Goal: Use online tool/utility

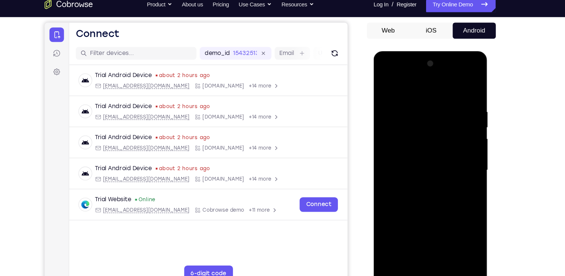
scroll to position [68, 0]
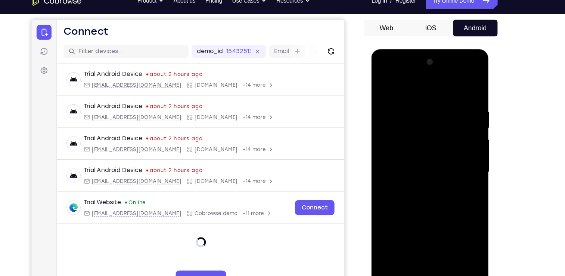
click at [424, 258] on div at bounding box center [424, 159] width 94 height 209
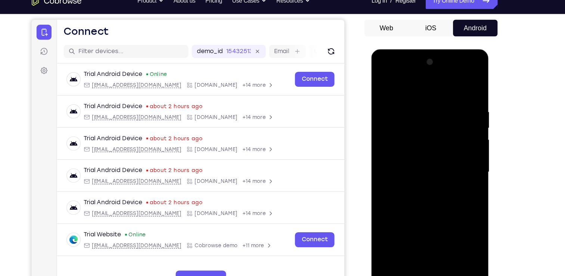
click at [455, 232] on div at bounding box center [424, 159] width 94 height 209
click at [409, 89] on div at bounding box center [424, 159] width 94 height 209
click at [457, 156] on div at bounding box center [424, 159] width 94 height 209
click at [418, 173] on div at bounding box center [424, 159] width 94 height 209
click at [422, 152] on div at bounding box center [424, 159] width 94 height 209
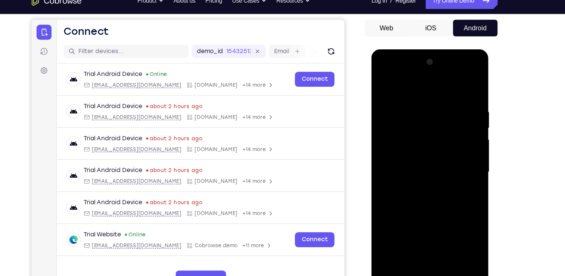
click at [414, 146] on div at bounding box center [424, 159] width 94 height 209
click at [413, 157] on div at bounding box center [424, 159] width 94 height 209
click at [417, 182] on div at bounding box center [424, 159] width 94 height 209
click at [417, 181] on div at bounding box center [424, 159] width 94 height 209
click at [421, 188] on div at bounding box center [424, 159] width 94 height 209
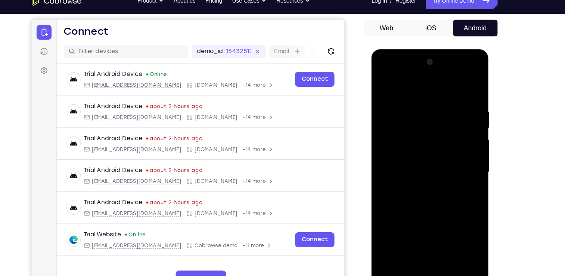
click at [423, 183] on div at bounding box center [424, 159] width 94 height 209
click at [449, 187] on div at bounding box center [424, 159] width 94 height 209
click at [440, 242] on div at bounding box center [424, 159] width 94 height 209
click at [423, 198] on div at bounding box center [424, 159] width 94 height 209
click at [465, 121] on div at bounding box center [424, 159] width 94 height 209
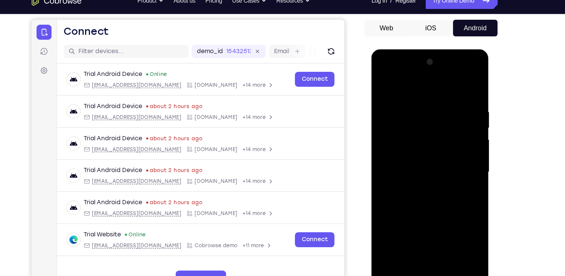
click at [465, 121] on div at bounding box center [424, 159] width 94 height 209
click at [384, 118] on div at bounding box center [424, 159] width 94 height 209
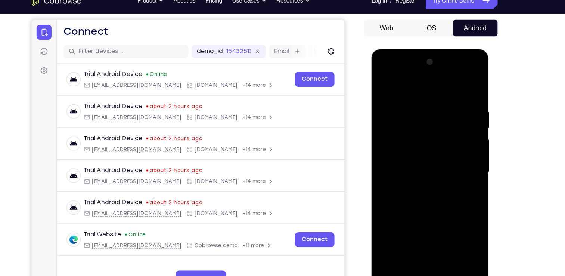
click at [384, 118] on div at bounding box center [424, 159] width 94 height 209
click at [384, 84] on div at bounding box center [424, 159] width 94 height 209
click at [413, 101] on div at bounding box center [424, 159] width 94 height 209
click at [459, 113] on div at bounding box center [424, 159] width 94 height 209
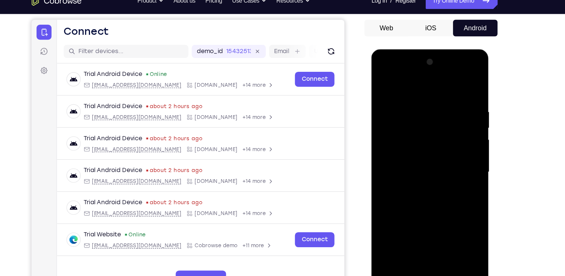
click at [459, 113] on div at bounding box center [424, 159] width 94 height 209
drag, startPoint x: 400, startPoint y: 157, endPoint x: 874, endPoint y: 184, distance: 474.9
click at [478, 152] on html "Online web based iOS Simulators and Android Emulators. Run iPhone, iPad, Mobile…" at bounding box center [425, 161] width 106 height 224
click at [462, 112] on div at bounding box center [424, 159] width 94 height 209
click at [459, 126] on div at bounding box center [424, 159] width 94 height 209
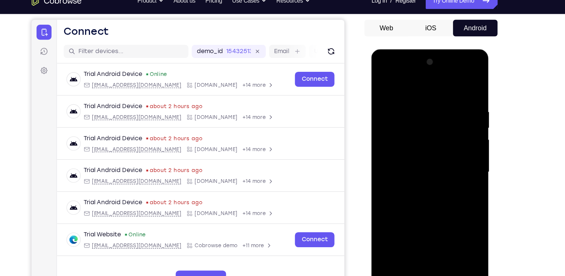
click at [460, 130] on div at bounding box center [424, 159] width 94 height 209
drag, startPoint x: 396, startPoint y: 144, endPoint x: 479, endPoint y: 139, distance: 83.9
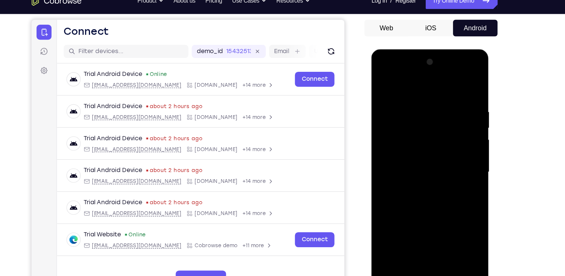
click at [478, 139] on html "Online web based iOS Simulators and Android Emulators. Run iPhone, iPad, Mobile…" at bounding box center [425, 161] width 106 height 224
click at [465, 88] on div at bounding box center [424, 159] width 94 height 209
drag, startPoint x: 465, startPoint y: 99, endPoint x: 400, endPoint y: 99, distance: 65.0
click at [400, 99] on div at bounding box center [424, 159] width 94 height 209
drag, startPoint x: 458, startPoint y: 95, endPoint x: 362, endPoint y: 112, distance: 97.2
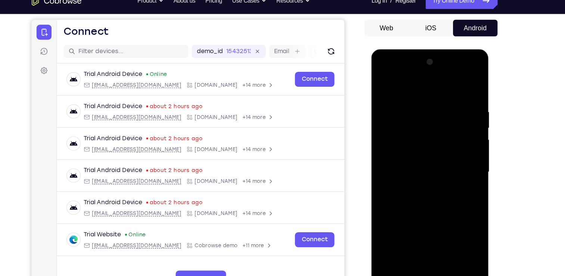
click at [372, 112] on html "Online web based iOS Simulators and Android Emulators. Run iPhone, iPad, Mobile…" at bounding box center [425, 161] width 106 height 224
drag, startPoint x: 417, startPoint y: 191, endPoint x: 404, endPoint y: 81, distance: 110.9
click at [404, 81] on div at bounding box center [424, 159] width 94 height 209
drag, startPoint x: 419, startPoint y: 144, endPoint x: 422, endPoint y: 217, distance: 72.9
click at [422, 217] on div at bounding box center [424, 159] width 94 height 209
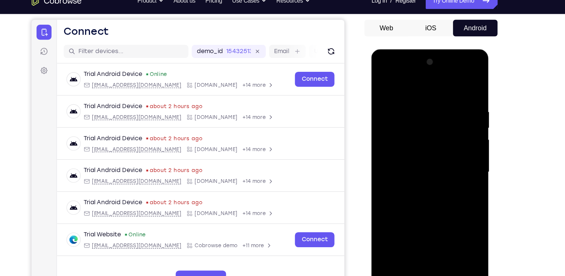
drag, startPoint x: 429, startPoint y: 123, endPoint x: 429, endPoint y: 233, distance: 109.5
click at [429, 233] on div at bounding box center [424, 159] width 94 height 209
drag, startPoint x: 438, startPoint y: 123, endPoint x: 437, endPoint y: 200, distance: 77.0
click at [437, 200] on div at bounding box center [424, 159] width 94 height 209
drag, startPoint x: 440, startPoint y: 146, endPoint x: 445, endPoint y: 122, distance: 24.8
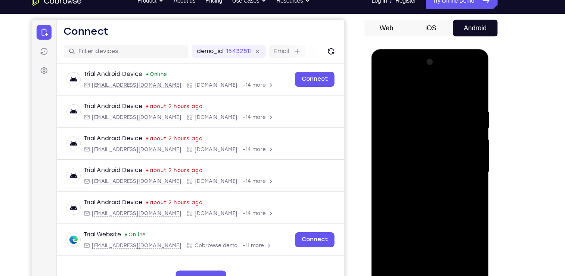
click at [445, 122] on div at bounding box center [424, 159] width 94 height 209
drag, startPoint x: 446, startPoint y: 197, endPoint x: 447, endPoint y: 131, distance: 65.8
click at [447, 131] on div at bounding box center [424, 159] width 94 height 209
drag, startPoint x: 446, startPoint y: 211, endPoint x: 451, endPoint y: 166, distance: 46.2
click at [451, 166] on div at bounding box center [424, 159] width 94 height 209
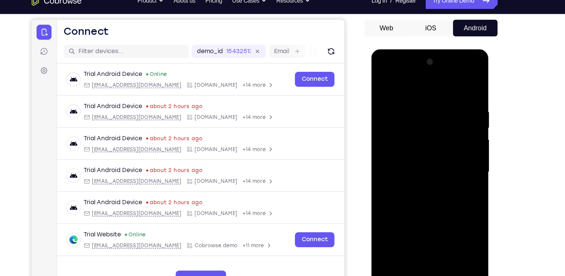
drag, startPoint x: 450, startPoint y: 209, endPoint x: 450, endPoint y: 184, distance: 24.7
click at [450, 184] on div at bounding box center [424, 159] width 94 height 209
drag, startPoint x: 449, startPoint y: 229, endPoint x: 449, endPoint y: 127, distance: 102.0
click at [449, 127] on div at bounding box center [424, 159] width 94 height 209
drag, startPoint x: 443, startPoint y: 215, endPoint x: 449, endPoint y: 172, distance: 43.7
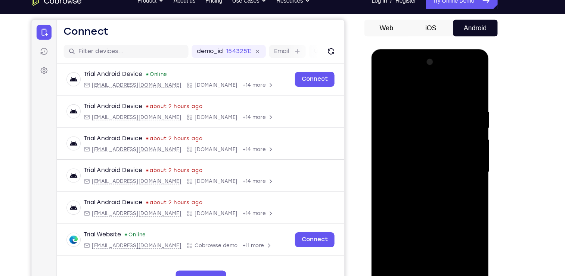
click at [449, 172] on div at bounding box center [424, 159] width 94 height 209
click at [387, 245] on div at bounding box center [424, 159] width 94 height 209
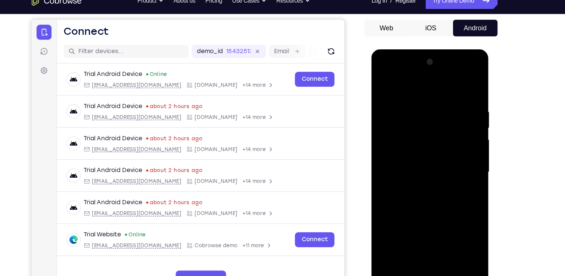
drag, startPoint x: 426, startPoint y: 96, endPoint x: 405, endPoint y: 267, distance: 172.8
click at [405, 267] on div at bounding box center [425, 160] width 106 height 223
click at [464, 246] on div at bounding box center [424, 159] width 94 height 209
click at [466, 188] on div at bounding box center [424, 159] width 94 height 209
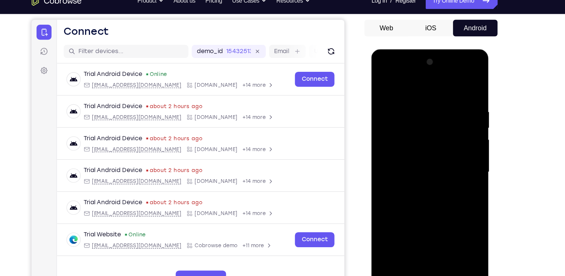
drag, startPoint x: 425, startPoint y: 234, endPoint x: 463, endPoint y: 86, distance: 152.1
click at [463, 86] on div at bounding box center [424, 159] width 94 height 209
drag, startPoint x: 432, startPoint y: 120, endPoint x: 423, endPoint y: 204, distance: 84.5
click at [423, 204] on div at bounding box center [424, 159] width 94 height 209
drag, startPoint x: 433, startPoint y: 104, endPoint x: 427, endPoint y: 192, distance: 88.0
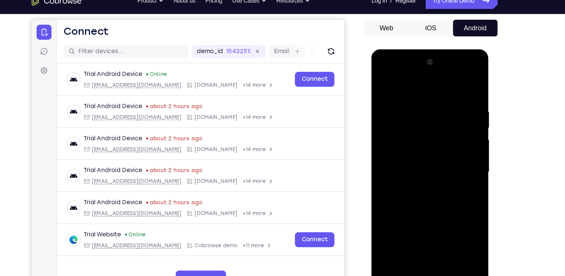
click at [427, 192] on div at bounding box center [424, 159] width 94 height 209
drag, startPoint x: 428, startPoint y: 113, endPoint x: 426, endPoint y: 196, distance: 83.0
click at [426, 196] on div at bounding box center [424, 159] width 94 height 209
drag, startPoint x: 436, startPoint y: 98, endPoint x: 427, endPoint y: 213, distance: 116.2
click at [427, 213] on div at bounding box center [424, 159] width 94 height 209
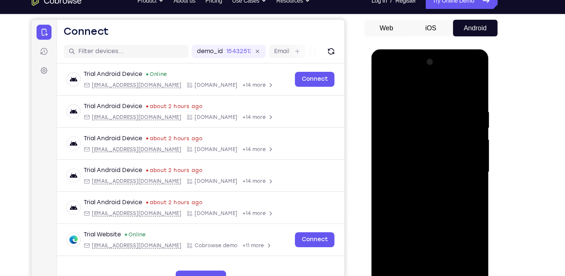
drag, startPoint x: 435, startPoint y: 139, endPoint x: 438, endPoint y: 197, distance: 58.3
click at [438, 197] on div at bounding box center [424, 159] width 94 height 209
click at [441, 220] on div at bounding box center [424, 159] width 94 height 209
click at [396, 101] on div at bounding box center [424, 159] width 94 height 209
drag, startPoint x: 445, startPoint y: 124, endPoint x: 428, endPoint y: 285, distance: 162.2
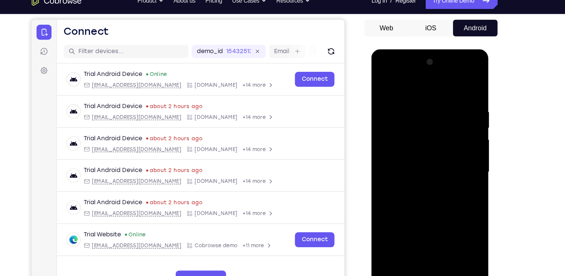
click at [428, 273] on html "Online web based iOS Simulators and Android Emulators. Run iPhone, iPad, Mobile…" at bounding box center [425, 161] width 106 height 224
drag, startPoint x: 437, startPoint y: 154, endPoint x: 424, endPoint y: 238, distance: 84.6
click at [424, 238] on div at bounding box center [424, 159] width 94 height 209
drag, startPoint x: 423, startPoint y: 200, endPoint x: 429, endPoint y: 125, distance: 74.9
click at [429, 125] on div at bounding box center [424, 159] width 94 height 209
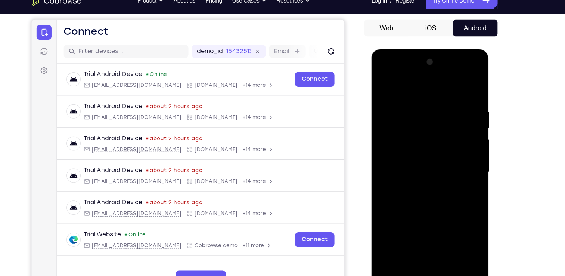
drag, startPoint x: 432, startPoint y: 192, endPoint x: 412, endPoint y: 270, distance: 80.6
click at [412, 270] on div at bounding box center [425, 160] width 106 height 223
click at [384, 84] on div at bounding box center [424, 159] width 94 height 209
click at [393, 246] on div at bounding box center [424, 159] width 94 height 209
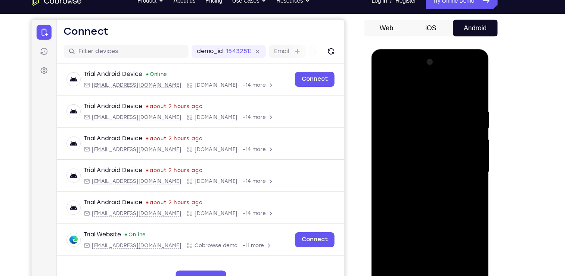
click at [393, 246] on div at bounding box center [424, 159] width 94 height 209
drag, startPoint x: 424, startPoint y: 93, endPoint x: 419, endPoint y: 233, distance: 140.2
click at [419, 233] on div at bounding box center [424, 159] width 94 height 209
drag, startPoint x: 429, startPoint y: 210, endPoint x: 442, endPoint y: 100, distance: 110.6
click at [442, 100] on div at bounding box center [424, 159] width 94 height 209
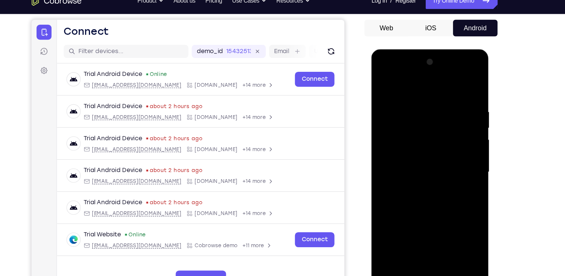
drag, startPoint x: 420, startPoint y: 209, endPoint x: 433, endPoint y: 112, distance: 98.1
click at [433, 112] on div at bounding box center [424, 159] width 94 height 209
click at [386, 251] on div at bounding box center [424, 159] width 94 height 209
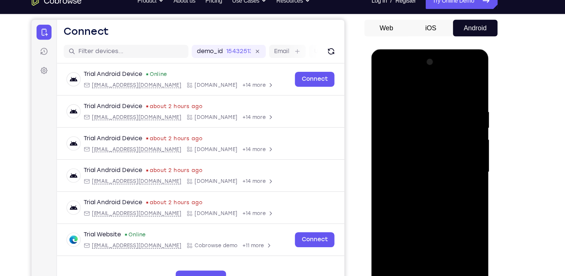
drag, startPoint x: 425, startPoint y: 88, endPoint x: 425, endPoint y: 188, distance: 100.5
click at [425, 188] on div at bounding box center [424, 159] width 94 height 209
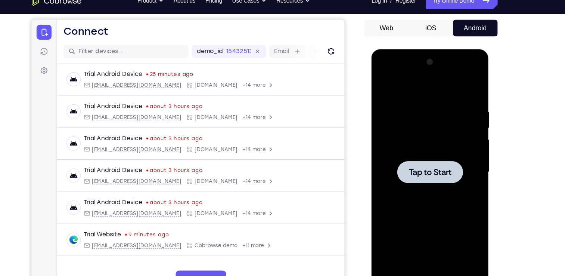
click at [407, 167] on div at bounding box center [424, 159] width 59 height 20
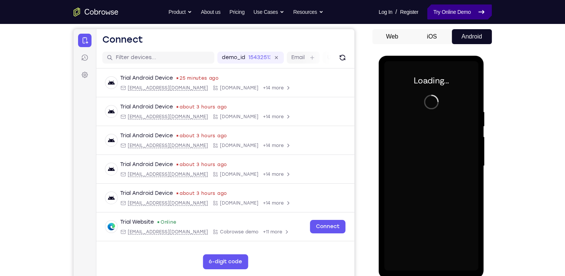
click at [482, 9] on link "Try Online Demo" at bounding box center [459, 11] width 64 height 15
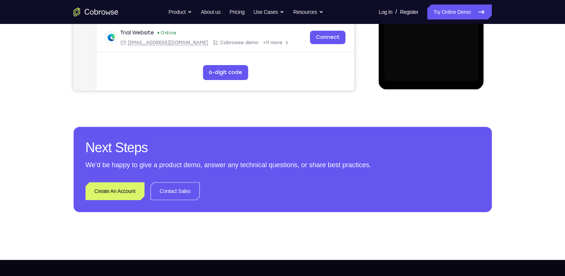
scroll to position [0, 0]
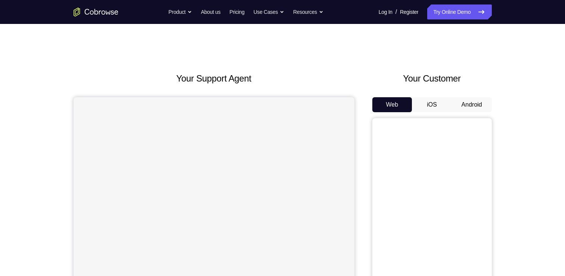
click at [472, 97] on button "Android" at bounding box center [472, 104] width 40 height 15
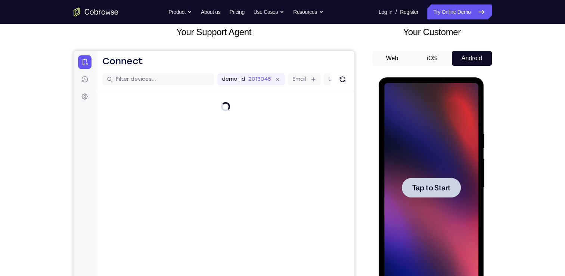
click at [435, 191] on span "Tap to Start" at bounding box center [431, 187] width 38 height 7
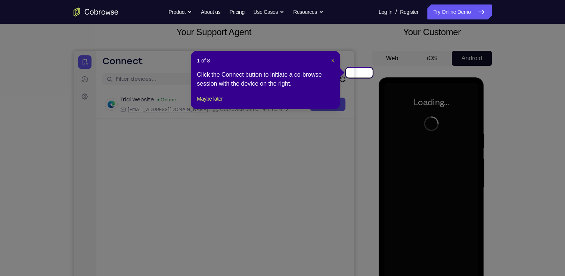
click at [333, 58] on span "×" at bounding box center [332, 61] width 3 height 6
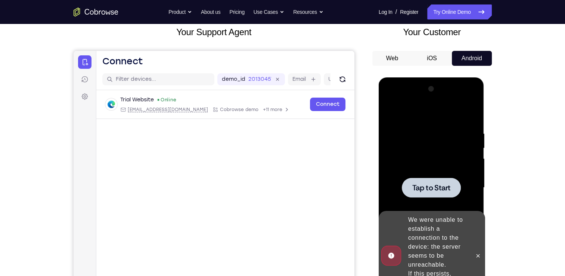
click at [437, 190] on span "Tap to Start" at bounding box center [431, 187] width 38 height 7
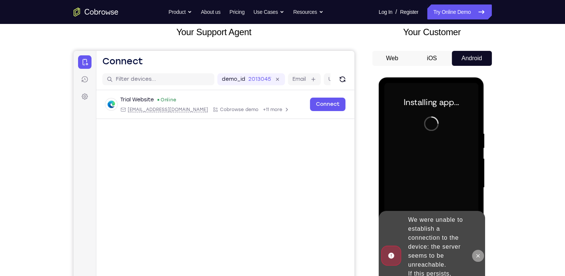
click at [477, 262] on button at bounding box center [478, 256] width 12 height 12
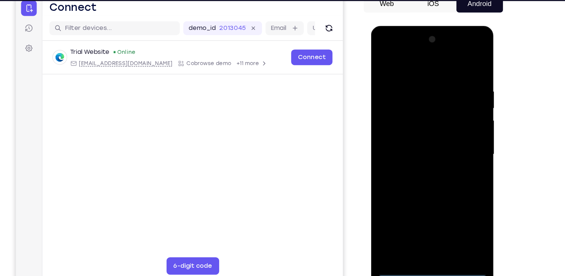
scroll to position [78, 0]
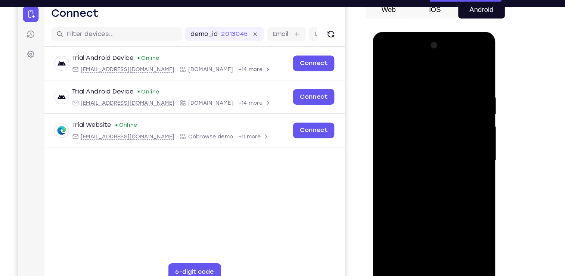
click at [426, 242] on div at bounding box center [426, 141] width 94 height 209
click at [458, 202] on div at bounding box center [426, 141] width 94 height 209
click at [426, 68] on div at bounding box center [426, 141] width 94 height 209
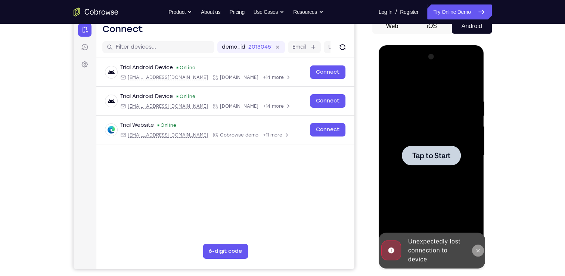
click at [481, 253] on icon at bounding box center [478, 250] width 6 height 6
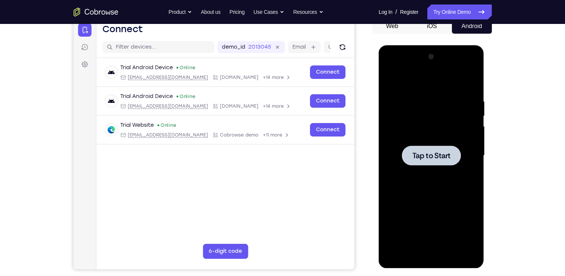
click at [446, 170] on div at bounding box center [431, 155] width 94 height 209
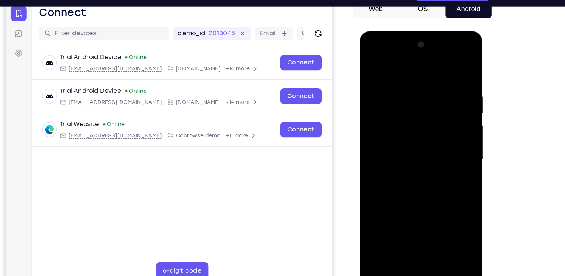
click at [409, 239] on div at bounding box center [413, 141] width 94 height 209
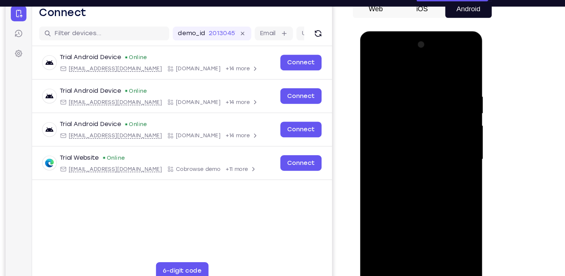
click at [450, 210] on div at bounding box center [413, 141] width 94 height 209
click at [412, 66] on div at bounding box center [413, 141] width 94 height 209
click at [442, 141] on div at bounding box center [413, 141] width 94 height 209
click at [402, 154] on div at bounding box center [413, 141] width 94 height 209
click at [420, 131] on div at bounding box center [413, 141] width 94 height 209
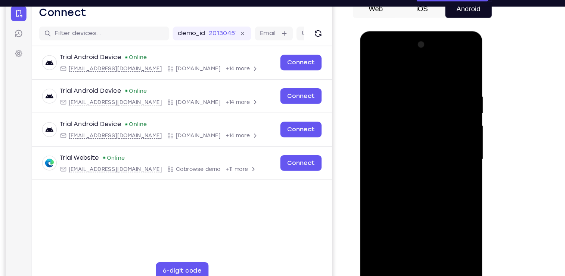
click at [413, 125] on div at bounding box center [413, 141] width 94 height 209
click at [405, 142] on div at bounding box center [413, 141] width 94 height 209
click at [410, 142] on div at bounding box center [413, 141] width 94 height 209
click at [429, 169] on div at bounding box center [413, 141] width 94 height 209
click at [424, 172] on div at bounding box center [413, 141] width 94 height 209
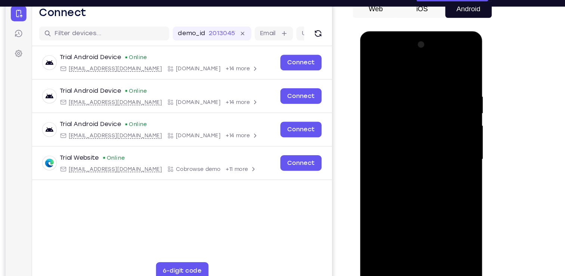
drag, startPoint x: 381, startPoint y: 67, endPoint x: 517, endPoint y: 56, distance: 136.4
click at [467, 56] on html "Online web based iOS Simulators and Android Emulators. Run iPhone, iPad, Mobile…" at bounding box center [413, 143] width 106 height 224
drag, startPoint x: 427, startPoint y: 203, endPoint x: 439, endPoint y: 72, distance: 132.1
click at [439, 72] on div at bounding box center [413, 141] width 94 height 209
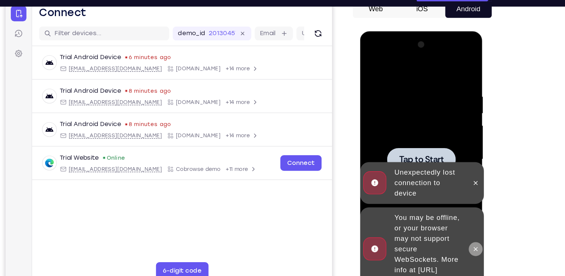
click at [461, 221] on icon at bounding box center [460, 218] width 6 height 6
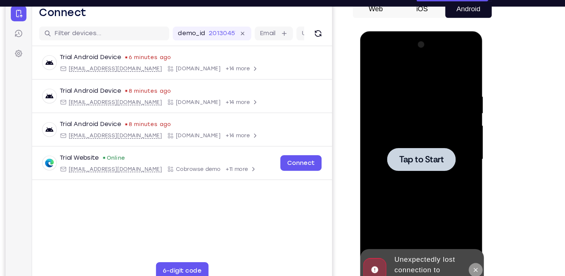
click at [463, 239] on icon at bounding box center [460, 236] width 6 height 6
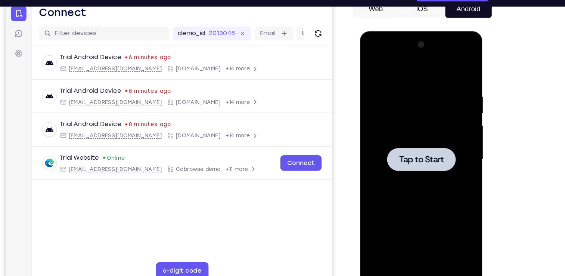
click at [417, 146] on div at bounding box center [412, 141] width 59 height 20
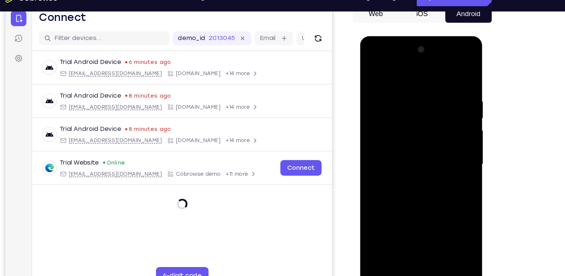
click at [414, 238] on div at bounding box center [413, 145] width 94 height 209
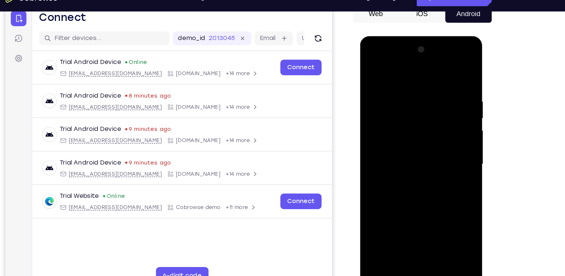
click at [415, 247] on div at bounding box center [413, 145] width 94 height 209
click at [445, 205] on div at bounding box center [413, 145] width 94 height 209
click at [447, 216] on div at bounding box center [413, 145] width 94 height 209
click at [418, 72] on div at bounding box center [413, 145] width 94 height 209
click at [442, 146] on div at bounding box center [413, 145] width 94 height 209
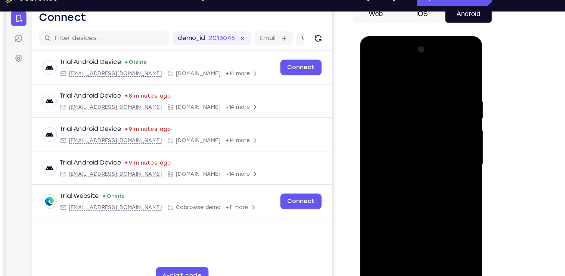
click at [404, 158] on div at bounding box center [413, 145] width 94 height 209
click at [412, 142] on div at bounding box center [413, 145] width 94 height 209
click at [403, 131] on div at bounding box center [413, 145] width 94 height 209
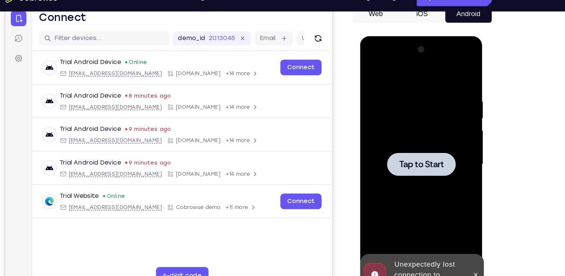
click at [413, 135] on div at bounding box center [413, 145] width 94 height 209
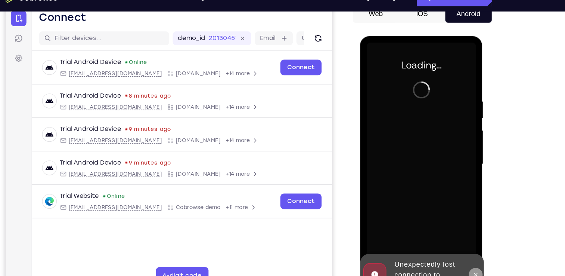
click at [460, 244] on icon at bounding box center [460, 241] width 6 height 6
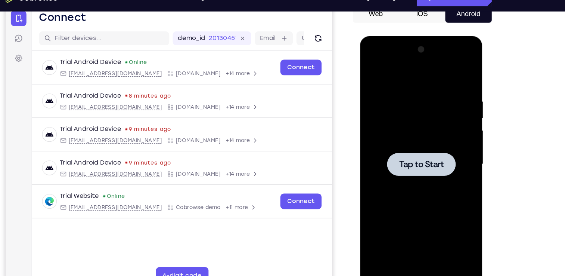
click at [403, 165] on div at bounding box center [413, 145] width 94 height 209
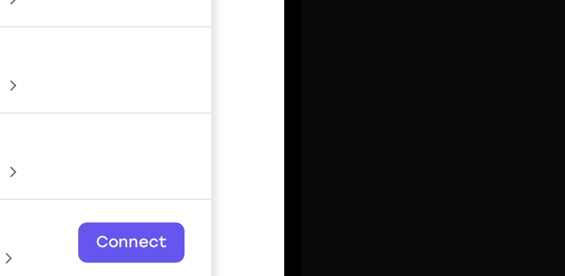
scroll to position [78, 0]
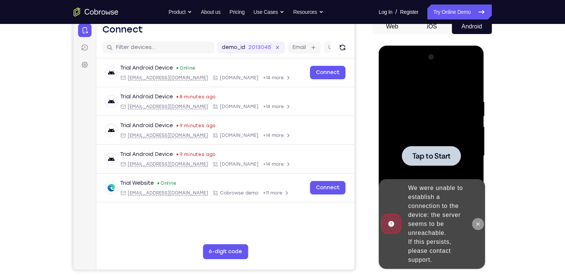
click at [481, 227] on icon at bounding box center [478, 224] width 6 height 6
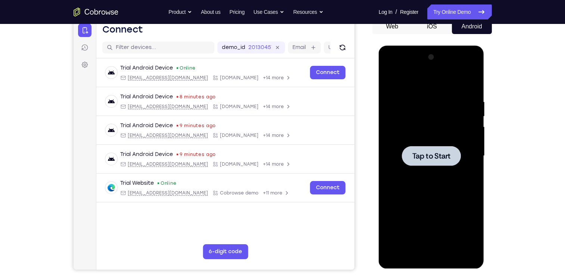
click at [421, 122] on div at bounding box center [431, 155] width 94 height 209
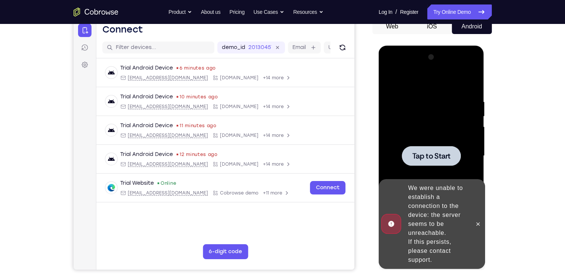
click at [414, 146] on div at bounding box center [431, 156] width 59 height 20
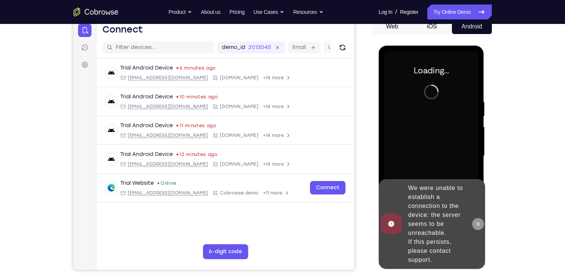
click at [481, 227] on icon at bounding box center [478, 224] width 6 height 6
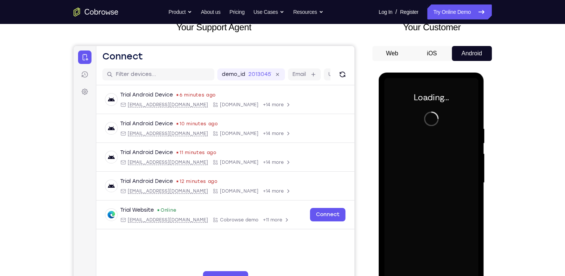
scroll to position [52, 0]
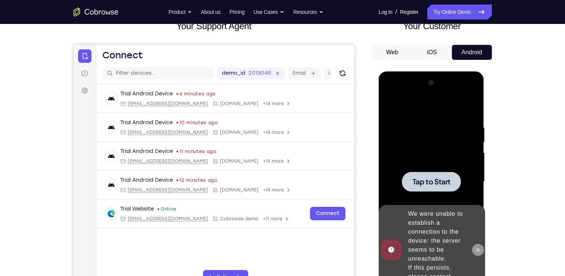
click at [481, 253] on icon at bounding box center [478, 250] width 6 height 6
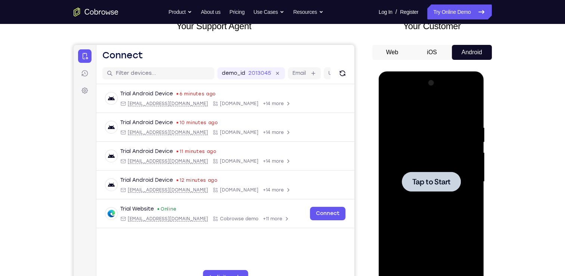
click at [440, 195] on div at bounding box center [431, 181] width 94 height 209
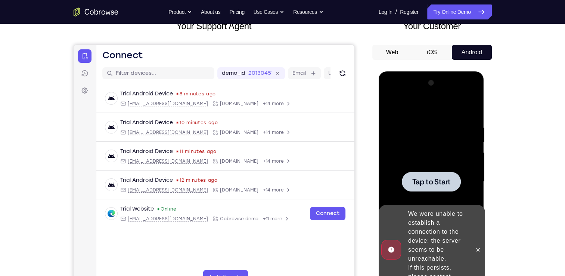
click at [419, 175] on div at bounding box center [431, 181] width 59 height 20
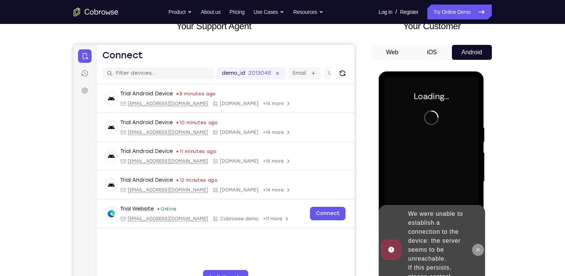
click at [481, 253] on icon at bounding box center [478, 250] width 6 height 6
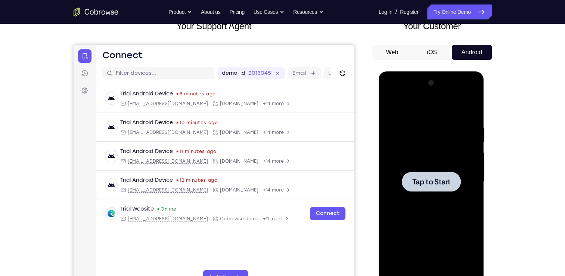
click at [412, 194] on div at bounding box center [431, 181] width 94 height 209
click at [410, 154] on div at bounding box center [431, 181] width 94 height 209
click at [429, 181] on span "Tap to Start" at bounding box center [431, 181] width 38 height 7
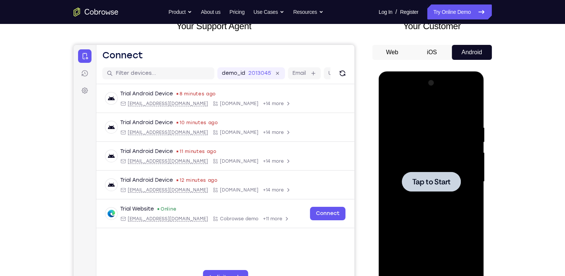
click at [429, 181] on span "Tap to Start" at bounding box center [431, 181] width 38 height 7
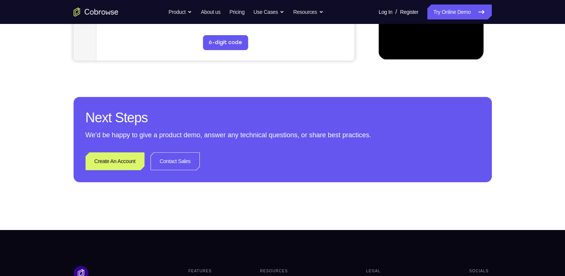
scroll to position [0, 0]
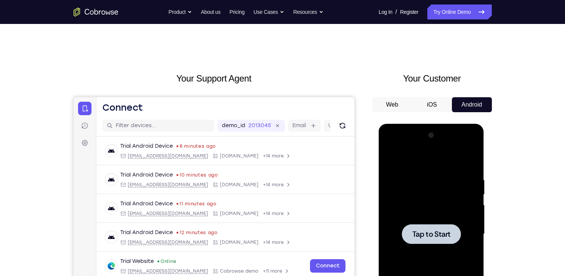
click at [466, 194] on div at bounding box center [431, 233] width 94 height 209
click at [438, 263] on div at bounding box center [431, 233] width 94 height 209
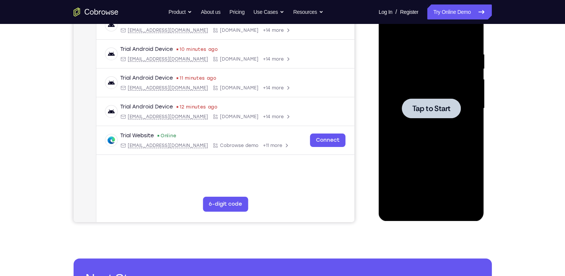
scroll to position [5, 0]
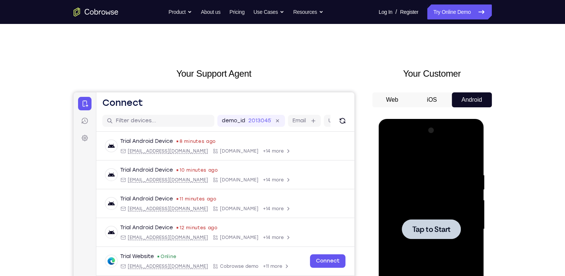
click at [432, 170] on div at bounding box center [431, 228] width 94 height 209
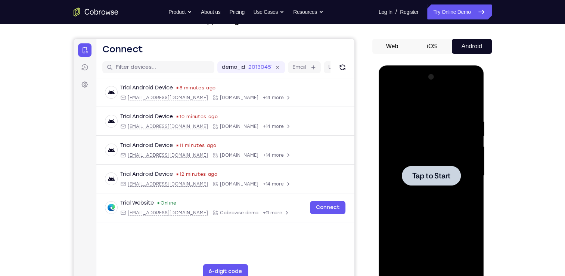
click at [442, 223] on div at bounding box center [431, 175] width 94 height 209
click at [430, 182] on div at bounding box center [431, 176] width 59 height 20
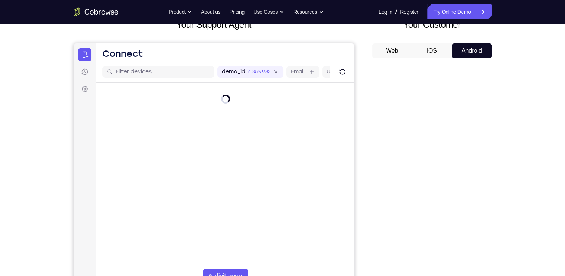
scroll to position [55, 0]
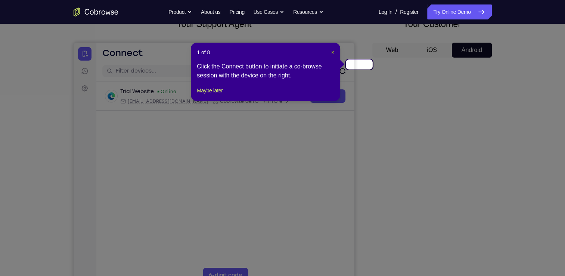
click at [333, 49] on span "×" at bounding box center [332, 52] width 3 height 6
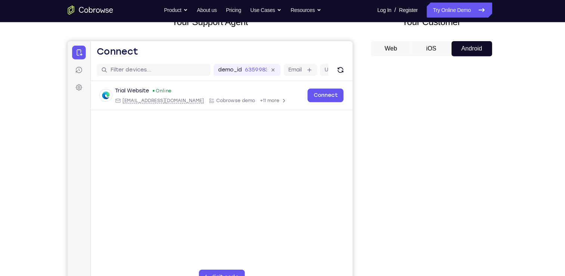
scroll to position [54, 0]
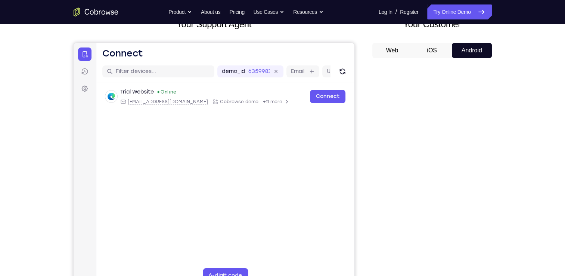
click at [472, 15] on nav "Go back Powerful, Flexible and Trustworthy. Avoid all extra friction for both A…" at bounding box center [282, 12] width 565 height 24
click at [474, 10] on link "Try Online Demo" at bounding box center [459, 11] width 64 height 15
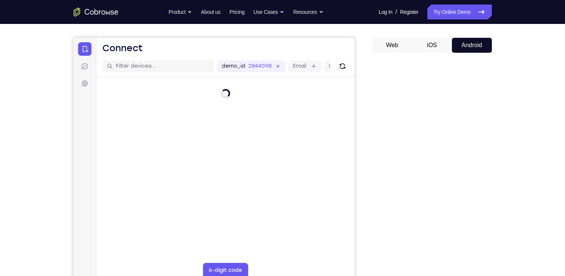
scroll to position [60, 0]
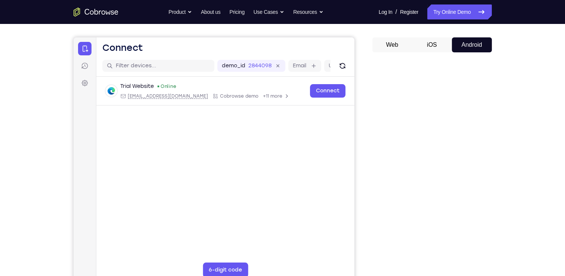
click at [365, 63] on div "Device ID" at bounding box center [387, 66] width 44 height 12
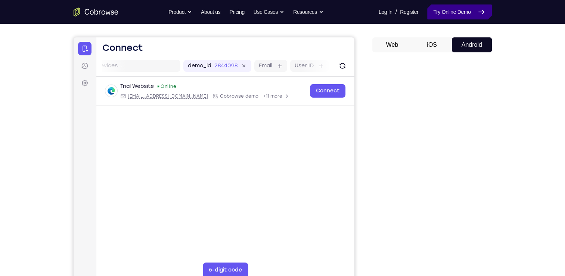
click at [486, 11] on icon at bounding box center [481, 11] width 9 height 9
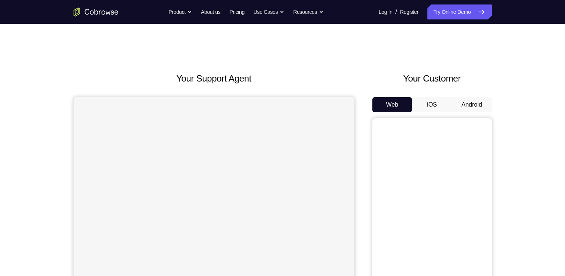
click at [475, 76] on div "Your Customer Web iOS Android" at bounding box center [432, 210] width 120 height 276
click at [476, 97] on button "Android" at bounding box center [472, 104] width 40 height 15
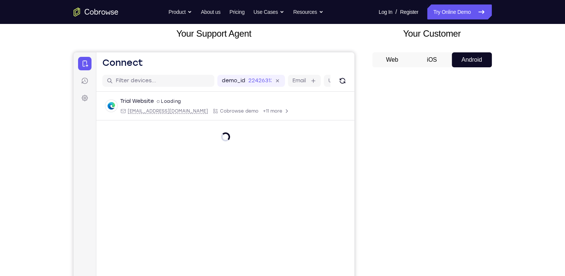
scroll to position [67, 0]
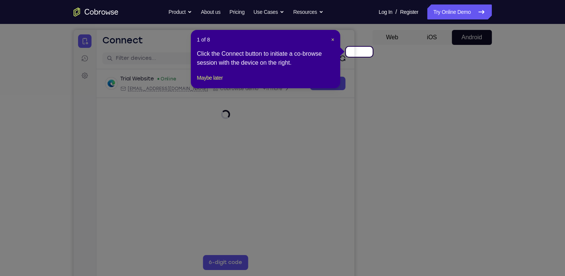
click at [332, 38] on header "1 of 8 ×" at bounding box center [265, 39] width 137 height 7
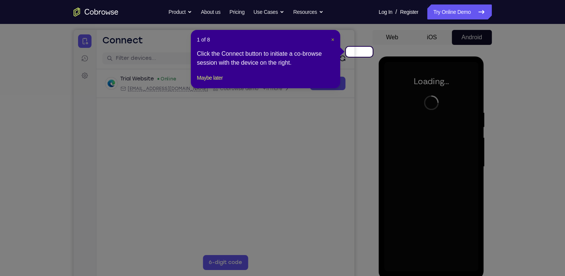
scroll to position [0, 0]
click at [333, 38] on span "×" at bounding box center [332, 40] width 3 height 6
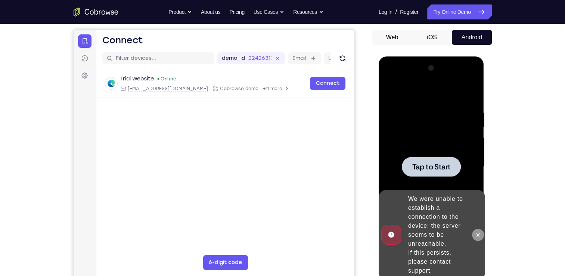
click at [480, 241] on button at bounding box center [478, 235] width 12 height 12
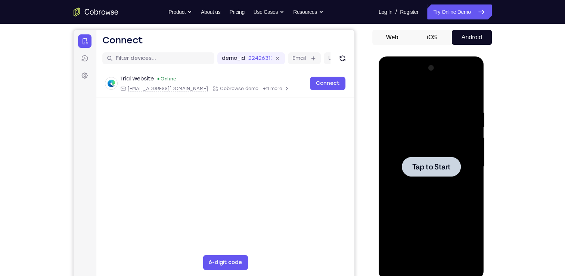
click at [455, 162] on div at bounding box center [431, 167] width 59 height 20
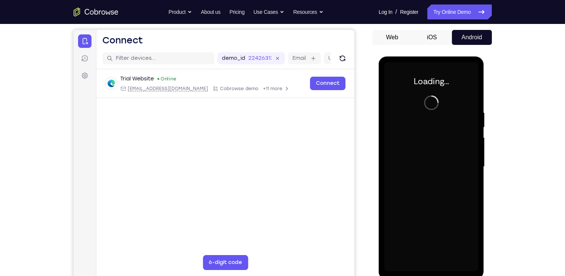
scroll to position [53, 0]
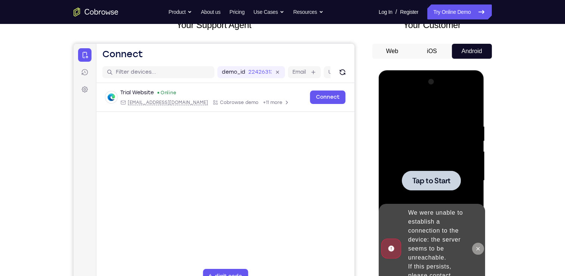
click at [479, 254] on button at bounding box center [478, 248] width 12 height 12
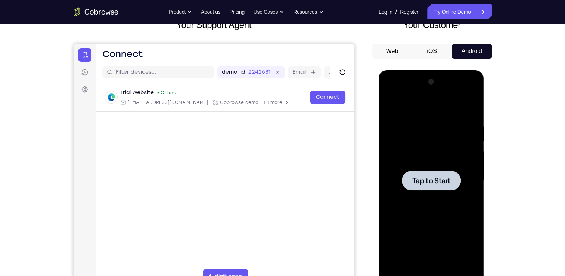
click at [452, 187] on div at bounding box center [431, 180] width 59 height 20
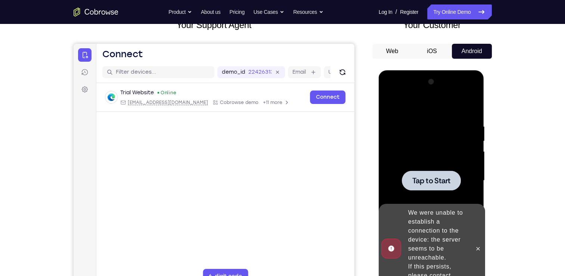
click at [446, 180] on span "Tap to Start" at bounding box center [431, 180] width 38 height 7
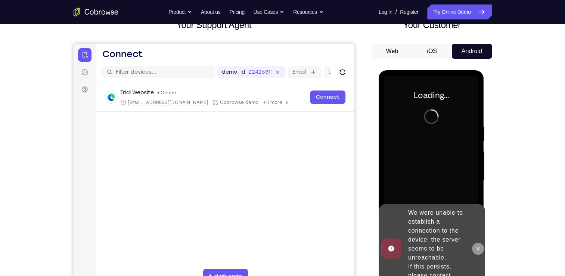
click at [480, 251] on icon at bounding box center [478, 248] width 6 height 6
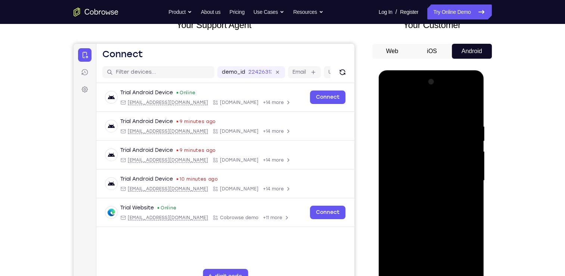
click at [429, 275] on div at bounding box center [431, 180] width 94 height 209
click at [467, 245] on div at bounding box center [431, 180] width 94 height 209
click at [432, 110] on div at bounding box center [431, 180] width 94 height 209
click at [462, 180] on div at bounding box center [431, 180] width 94 height 209
click at [425, 193] on div at bounding box center [431, 180] width 94 height 209
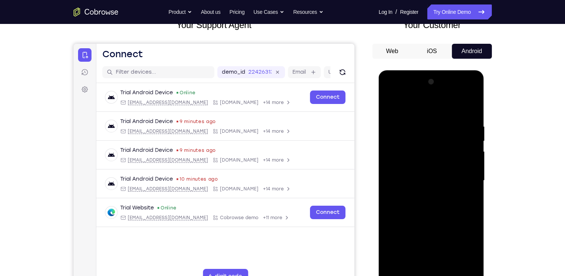
click at [430, 174] on div at bounding box center [431, 180] width 94 height 209
click at [454, 175] on div at bounding box center [431, 180] width 94 height 209
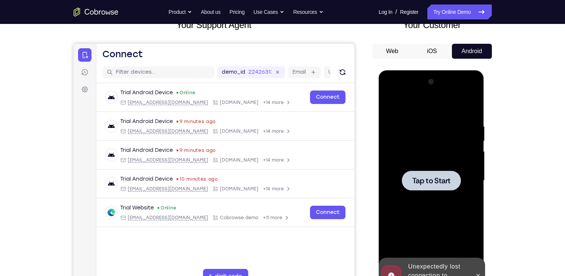
click at [419, 157] on div at bounding box center [431, 180] width 94 height 209
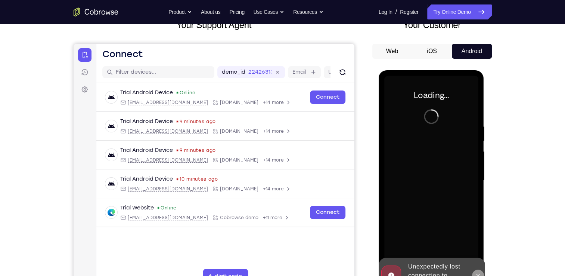
click at [478, 275] on icon at bounding box center [478, 275] width 6 height 6
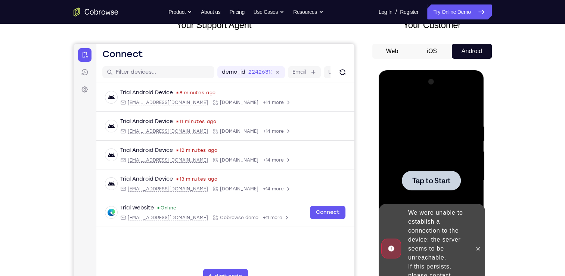
click at [429, 194] on div at bounding box center [431, 180] width 94 height 209
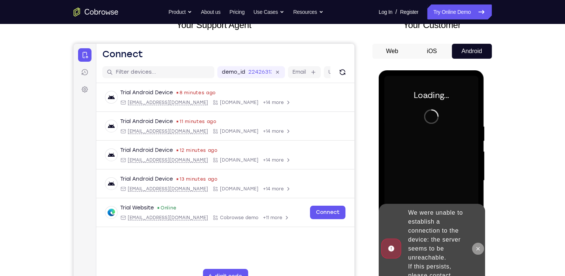
click at [479, 251] on icon at bounding box center [478, 248] width 6 height 6
